Goal: Obtain resource: Download file/media

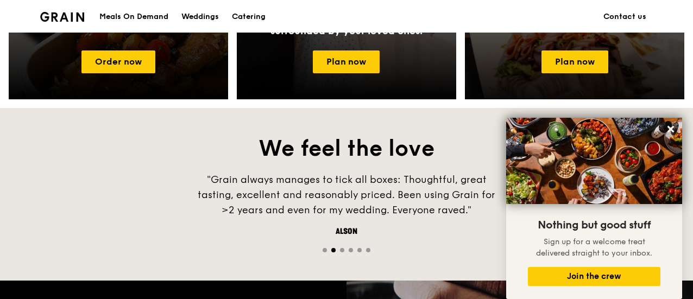
scroll to position [543, 0]
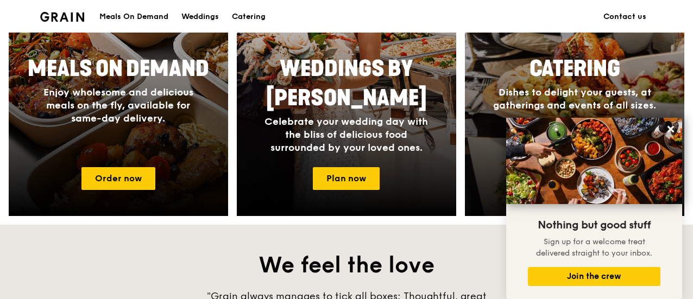
click at [526, 97] on span "Dishes to delight your guests, at gatherings and events of all sizes." at bounding box center [574, 98] width 163 height 25
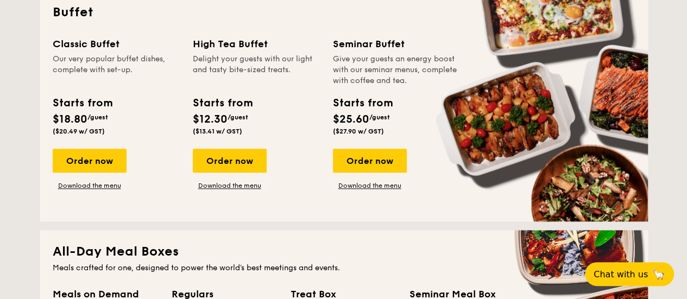
scroll to position [489, 0]
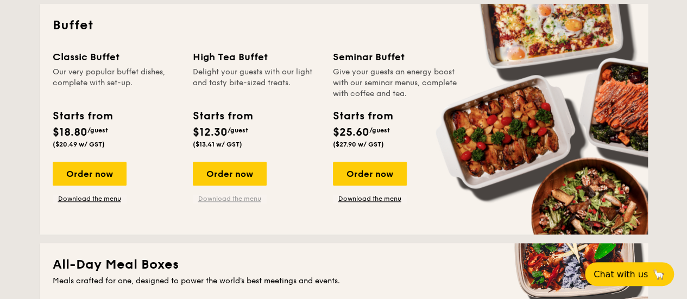
click at [230, 199] on link "Download the menu" at bounding box center [230, 198] width 74 height 9
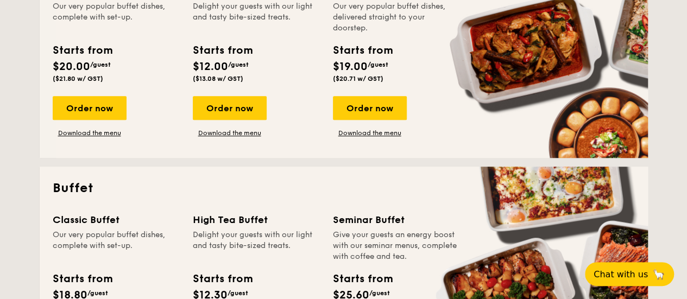
scroll to position [217, 0]
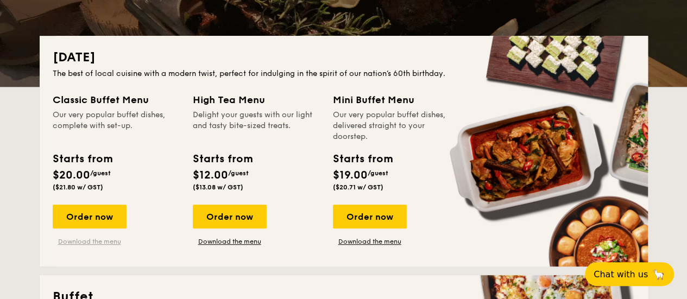
click at [89, 244] on link "Download the menu" at bounding box center [90, 241] width 74 height 9
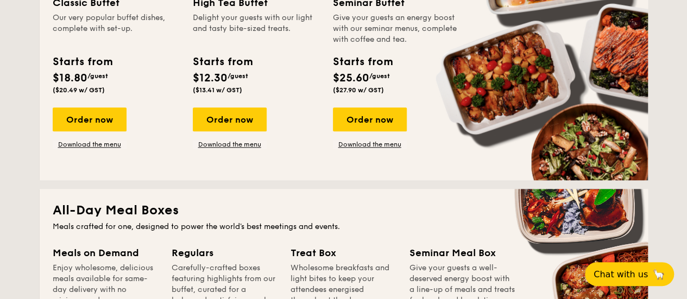
scroll to position [489, 0]
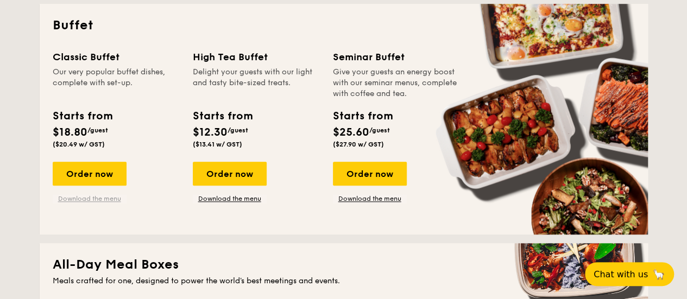
click at [89, 198] on link "Download the menu" at bounding box center [90, 198] width 74 height 9
